Goal: Find specific page/section: Find specific page/section

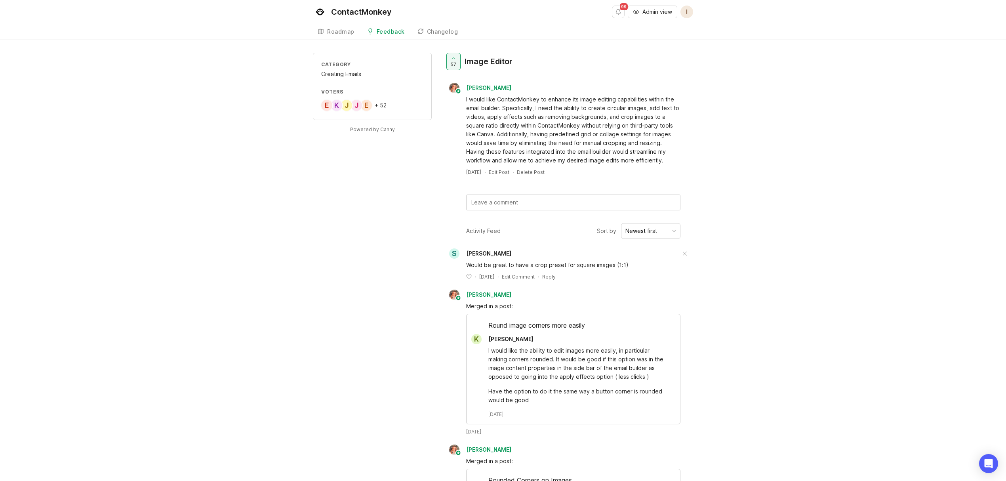
click at [383, 103] on div "+ 52" at bounding box center [381, 106] width 12 height 6
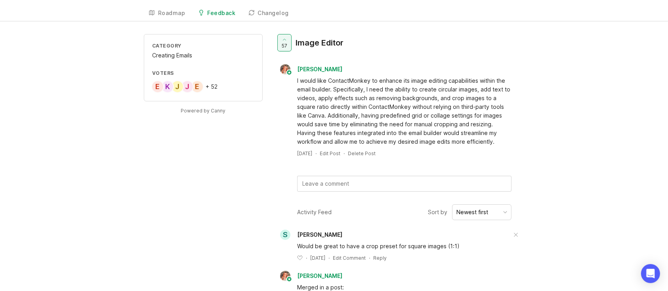
scroll to position [18, 0]
drag, startPoint x: 346, startPoint y: 44, endPoint x: 293, endPoint y: 47, distance: 53.2
click at [293, 47] on div "57 Image Editor" at bounding box center [312, 46] width 74 height 24
copy div "Image Editor"
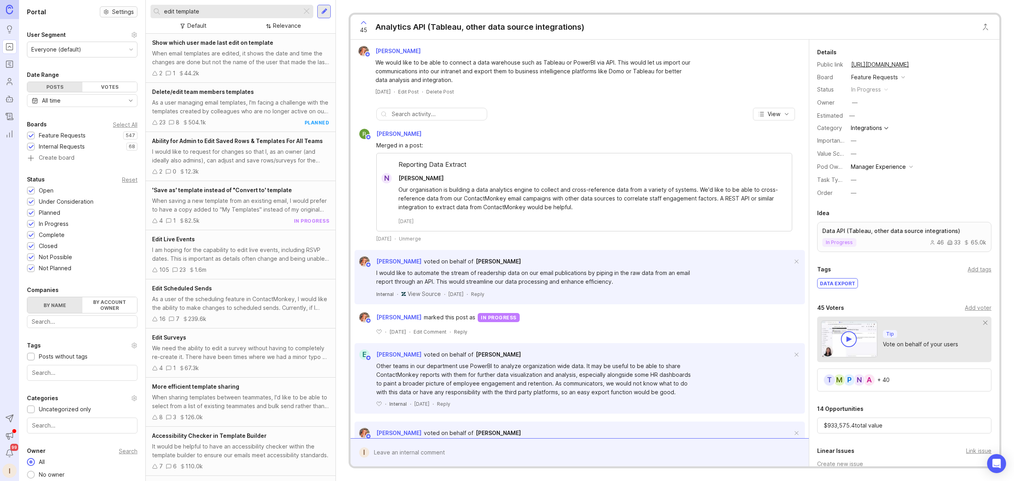
drag, startPoint x: 213, startPoint y: 14, endPoint x: 100, endPoint y: 7, distance: 113.2
click at [101, 6] on div "Portal Settings User Segment Everyone (default) Date Range Posts Votes All time…" at bounding box center [516, 240] width 995 height 481
paste input "Image Editor"
type input "Image Editor"
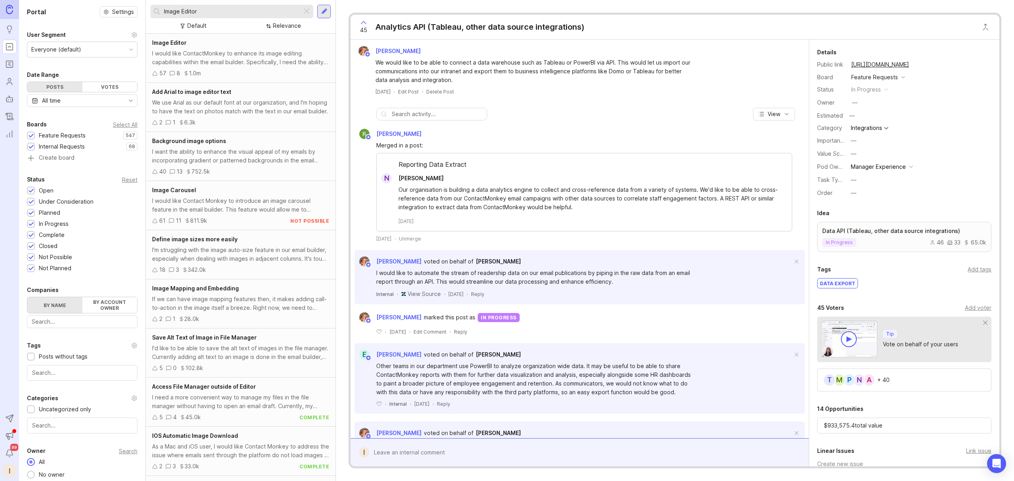
click at [204, 51] on div "I would like ContactMonkey to enhance its image editing capabilities within the…" at bounding box center [240, 57] width 177 height 17
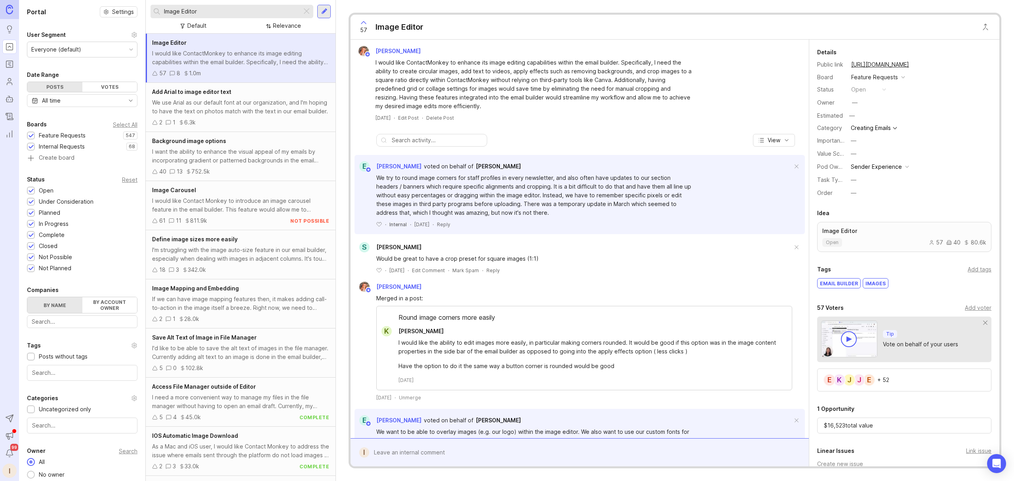
click at [908, 385] on div "E J J K E + 52" at bounding box center [904, 379] width 174 height 23
